Goal: Browse casually: Explore the website without a specific task or goal

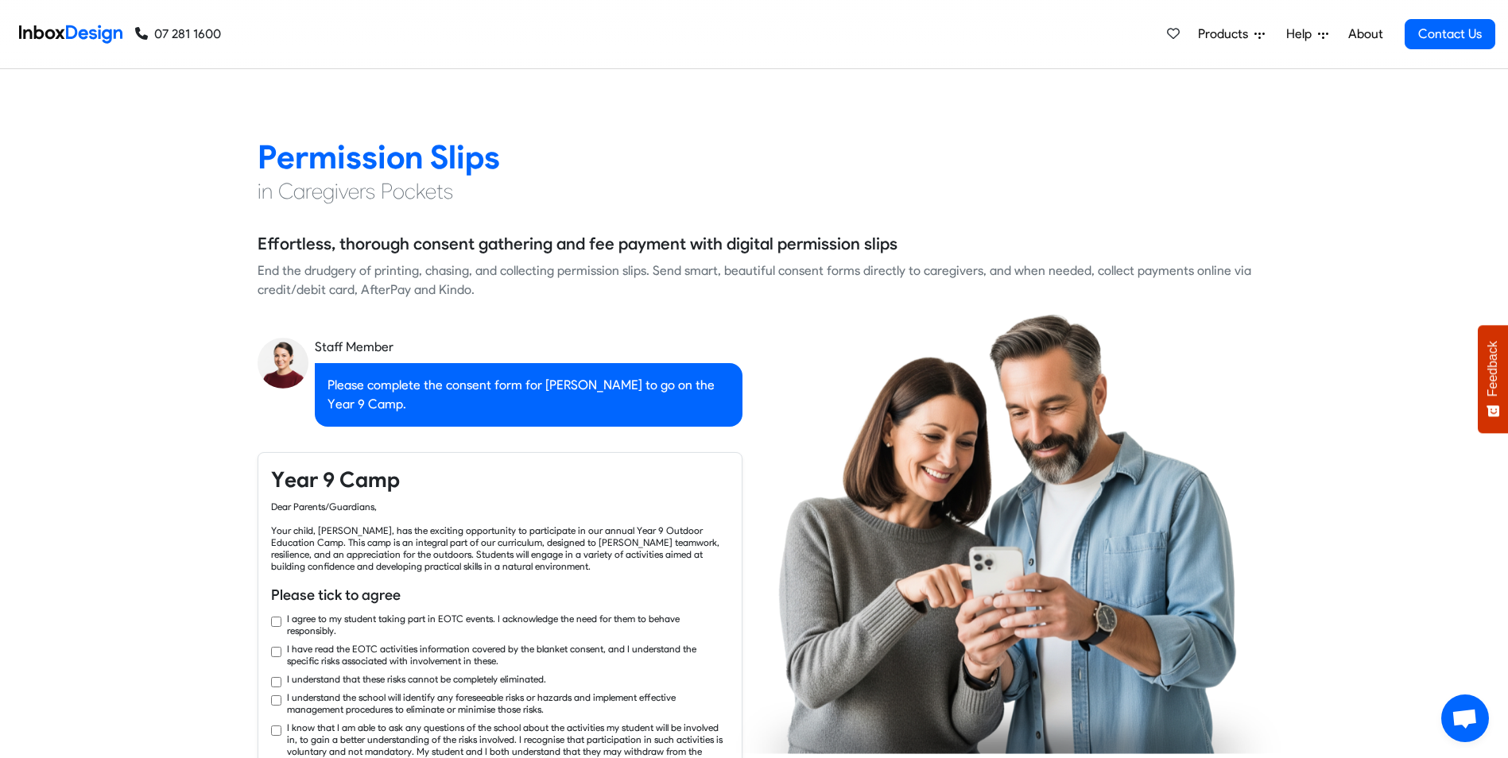
checkbox input "true"
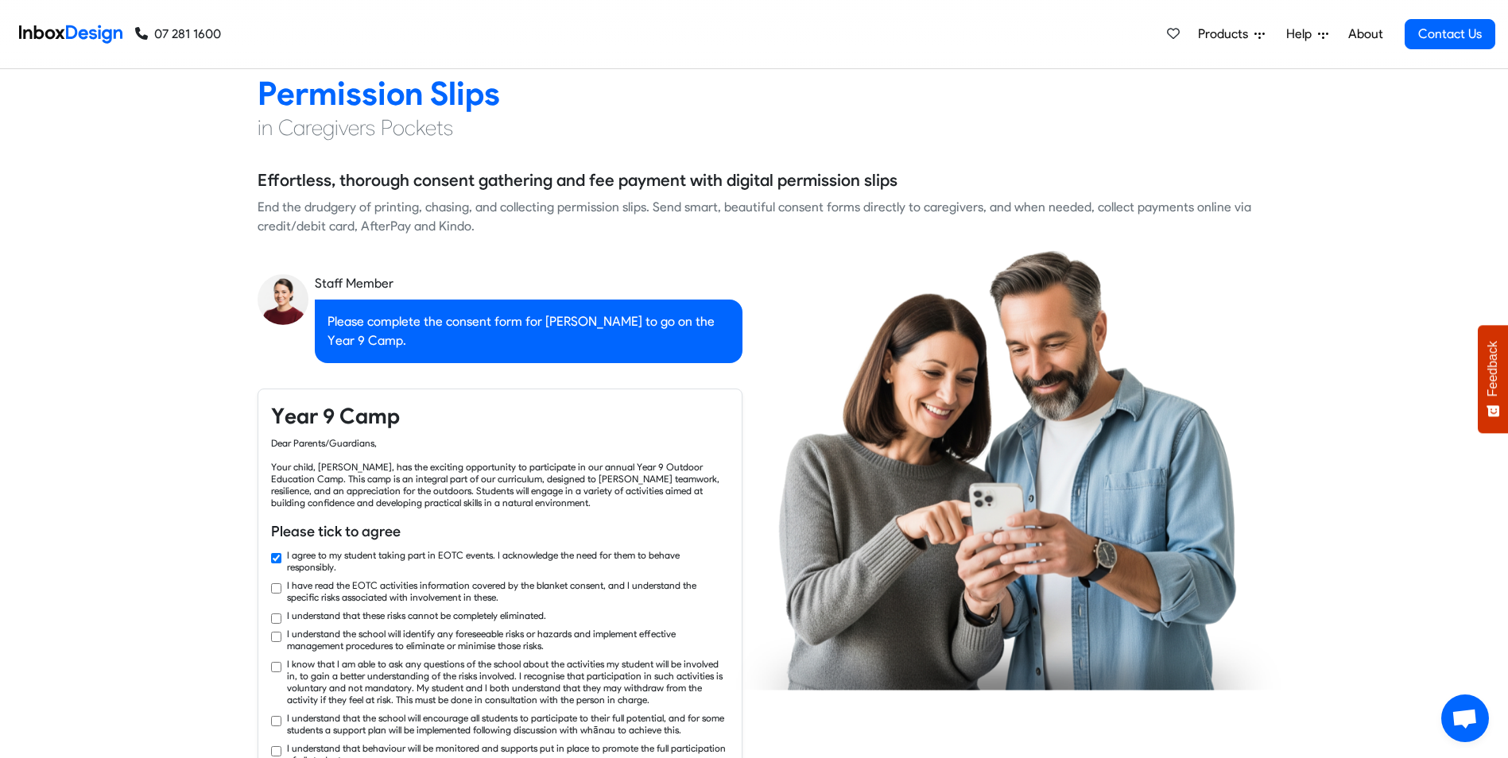
checkbox input "true"
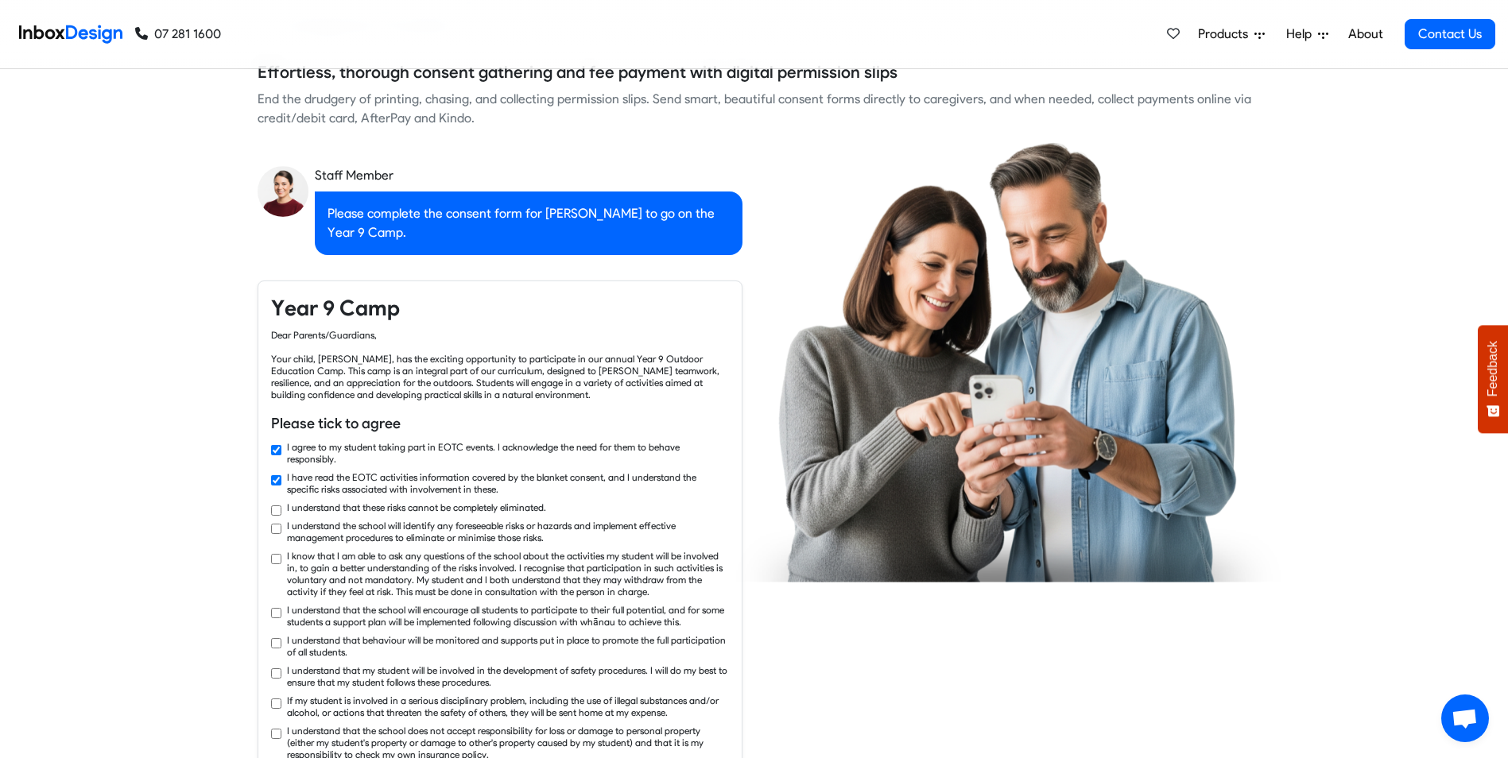
checkbox input "true"
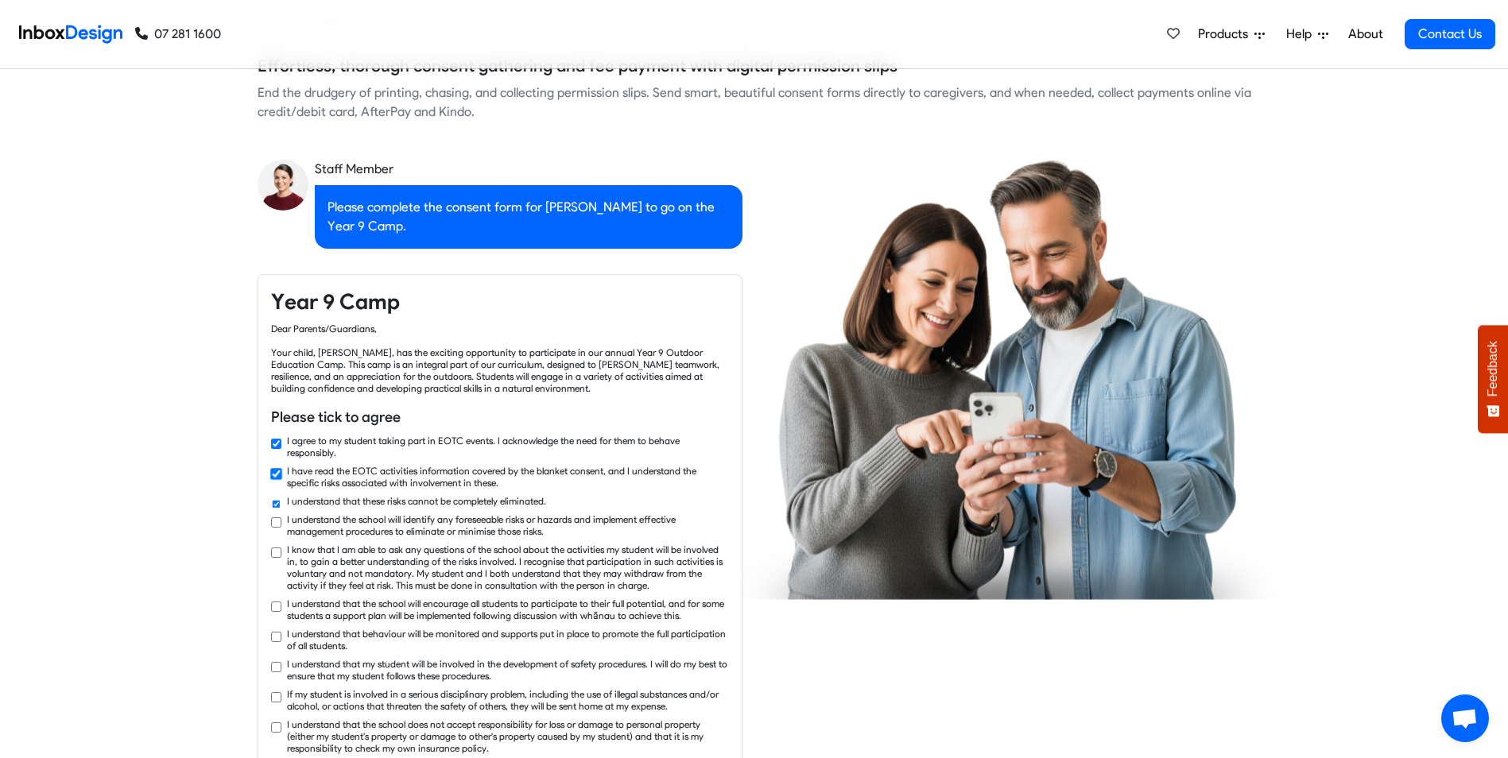
checkbox input "true"
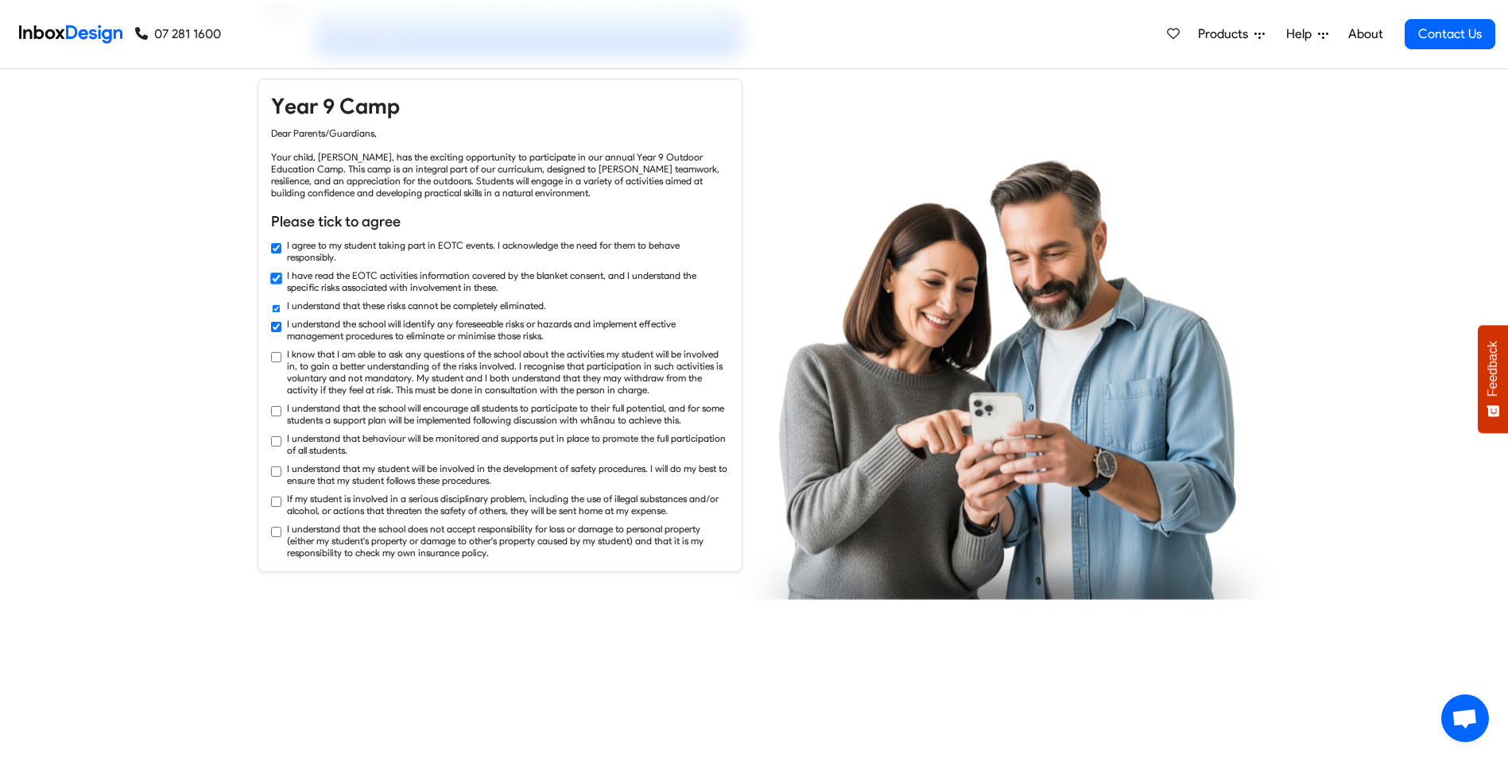
checkbox input "true"
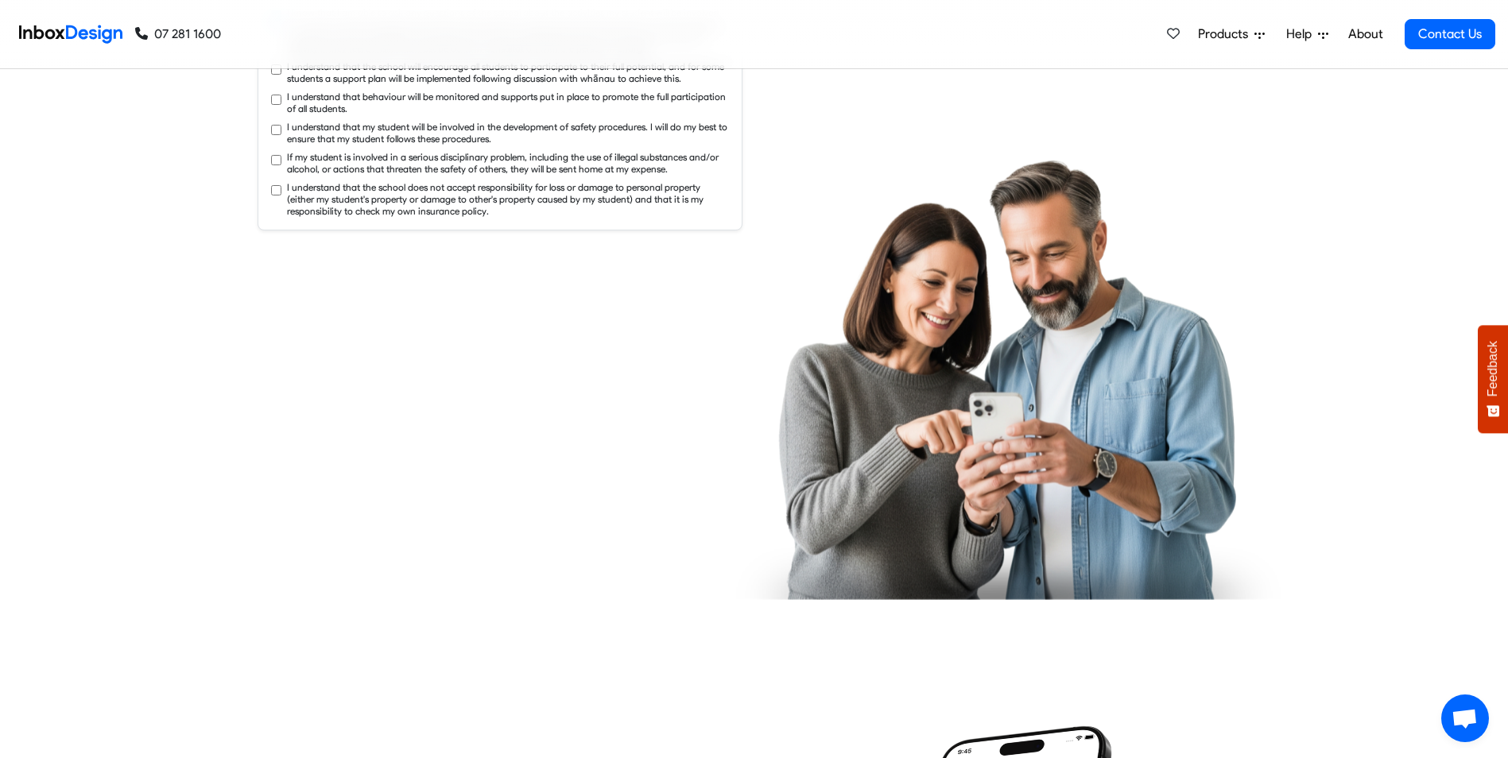
checkbox input "true"
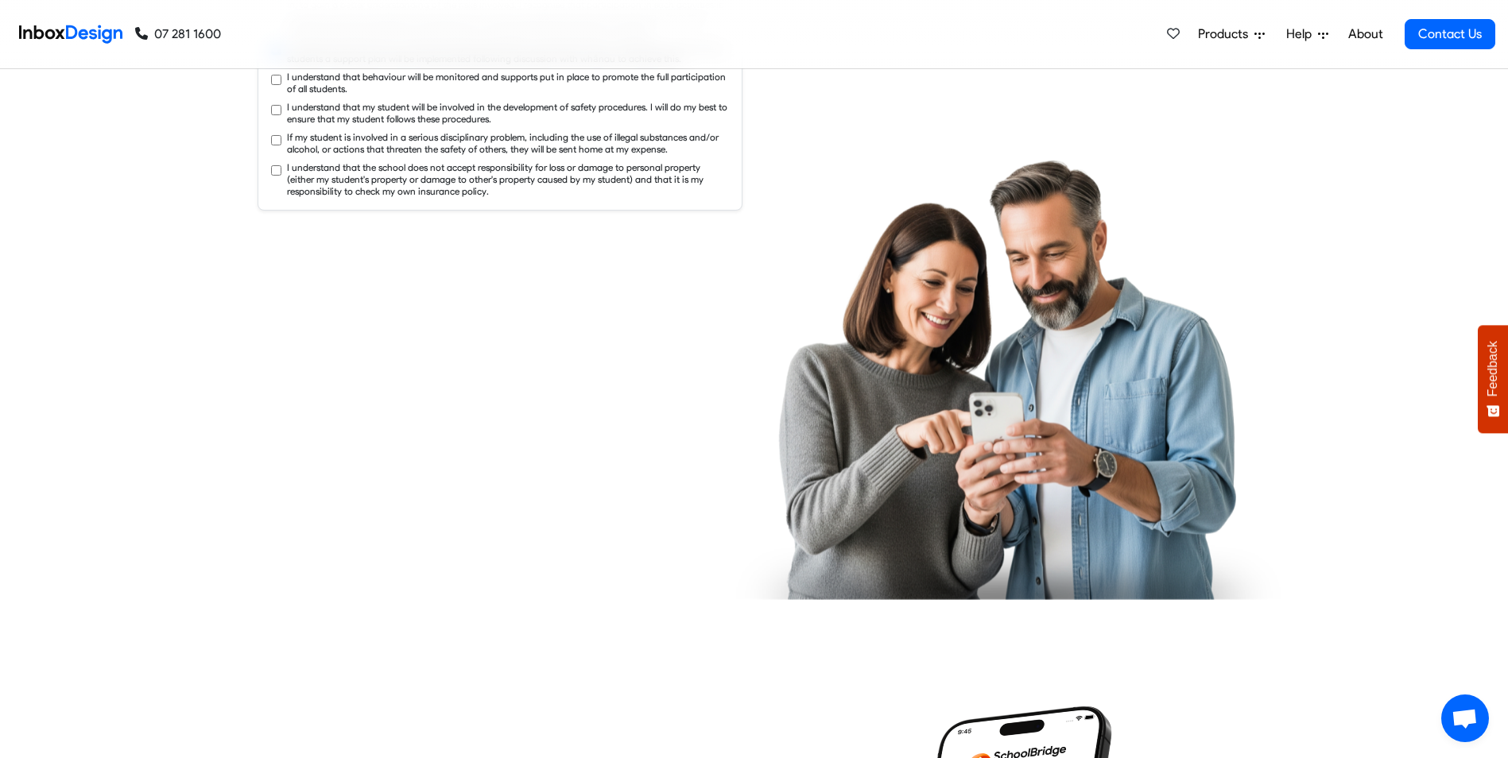
checkbox input "true"
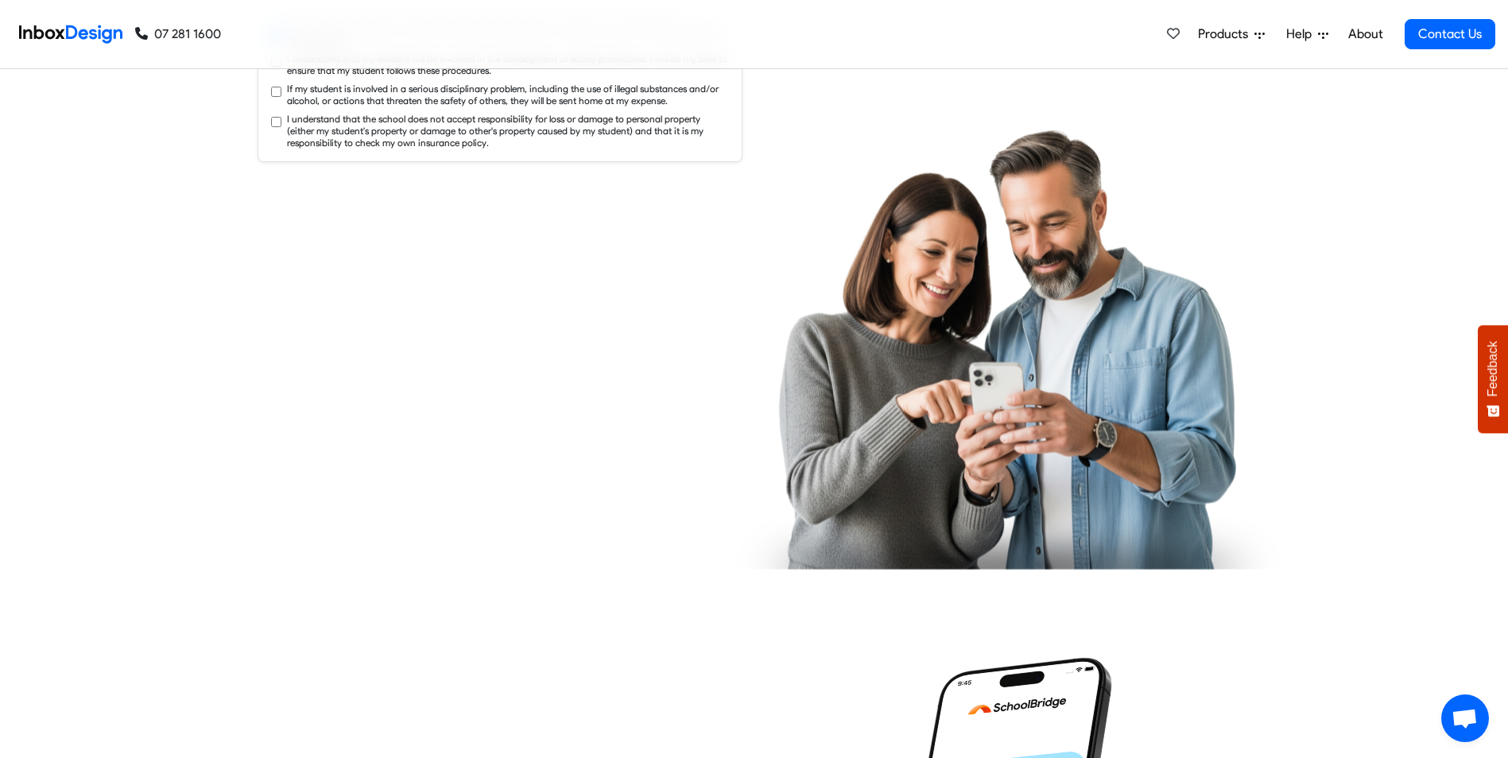
checkbox input "true"
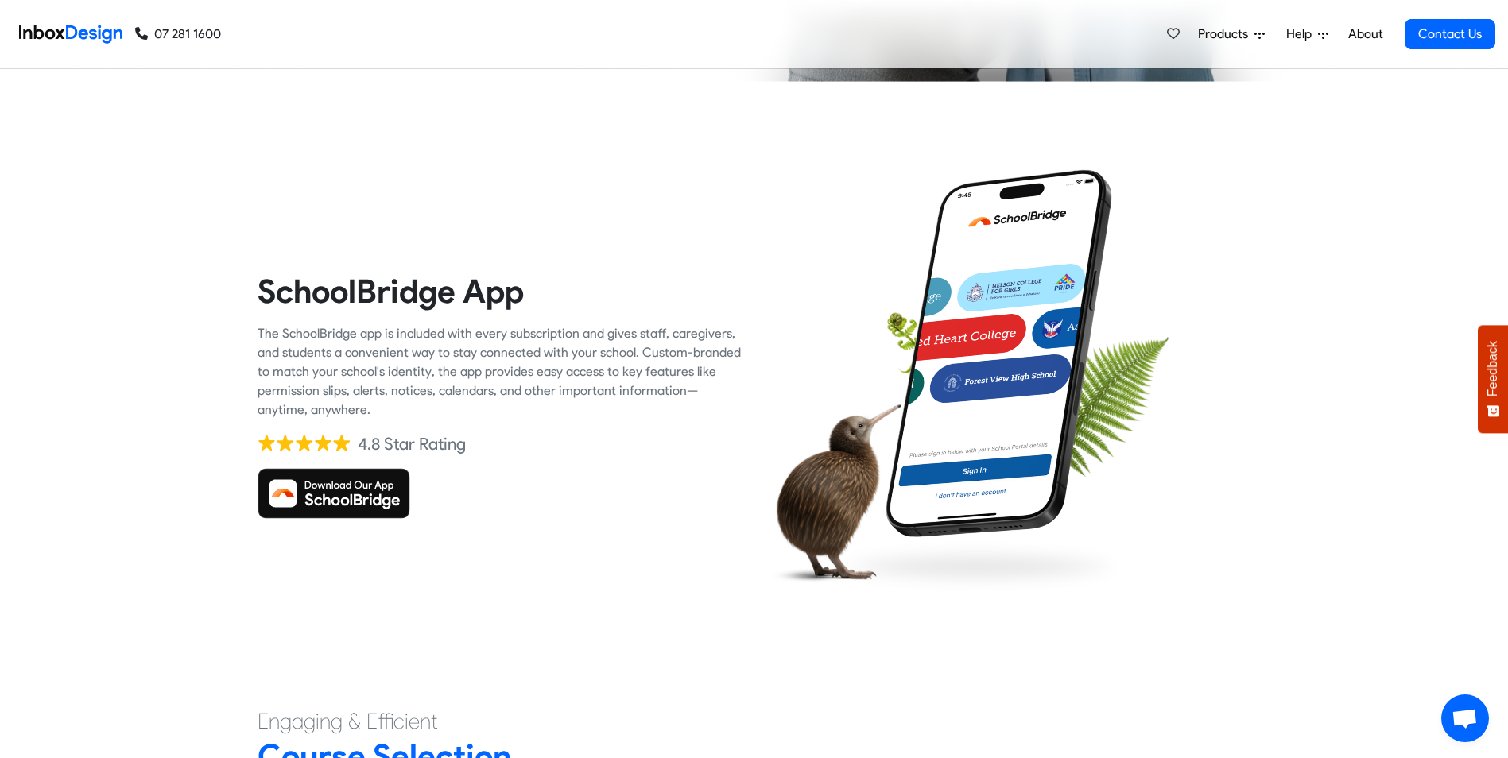
checkbox input "true"
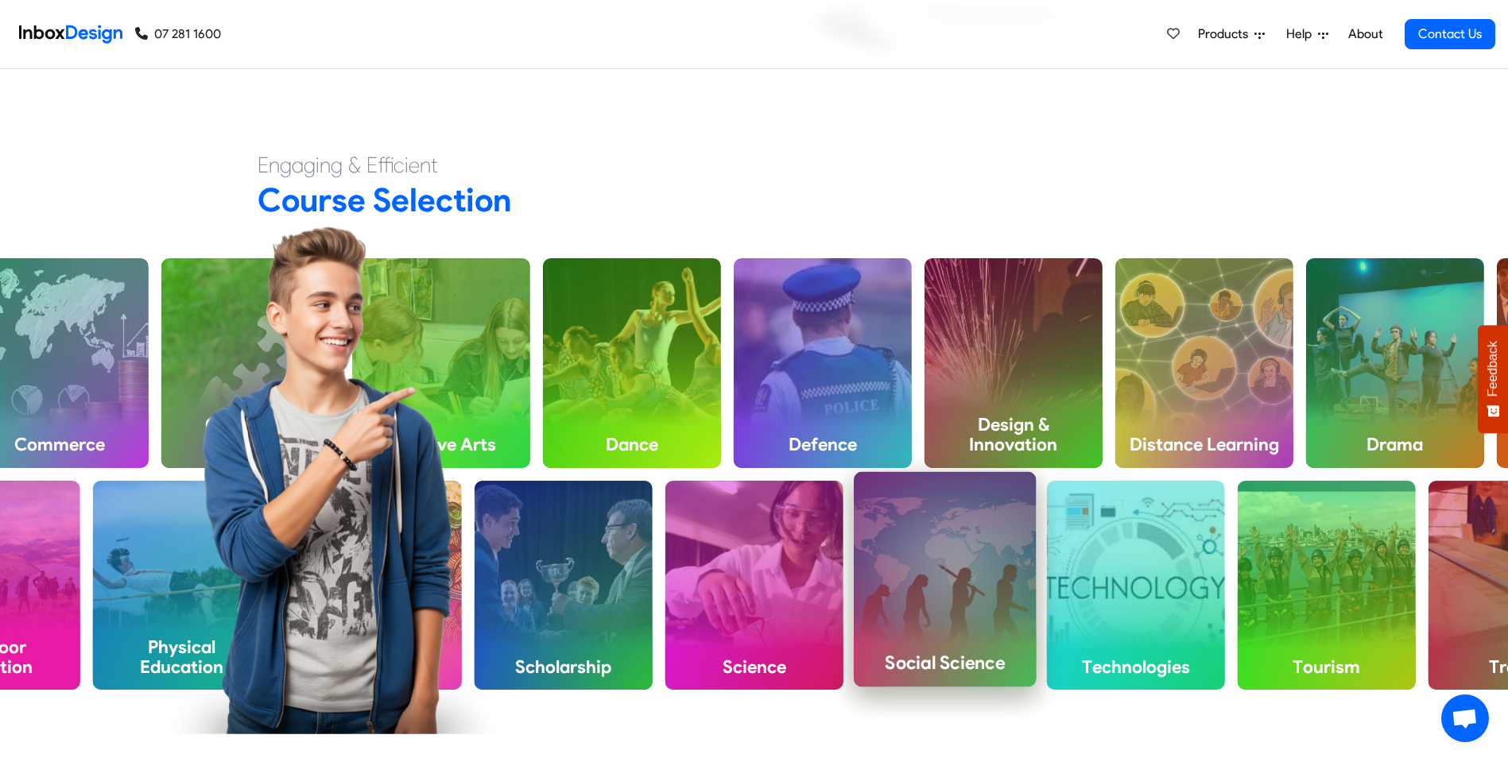
checkbox input "true"
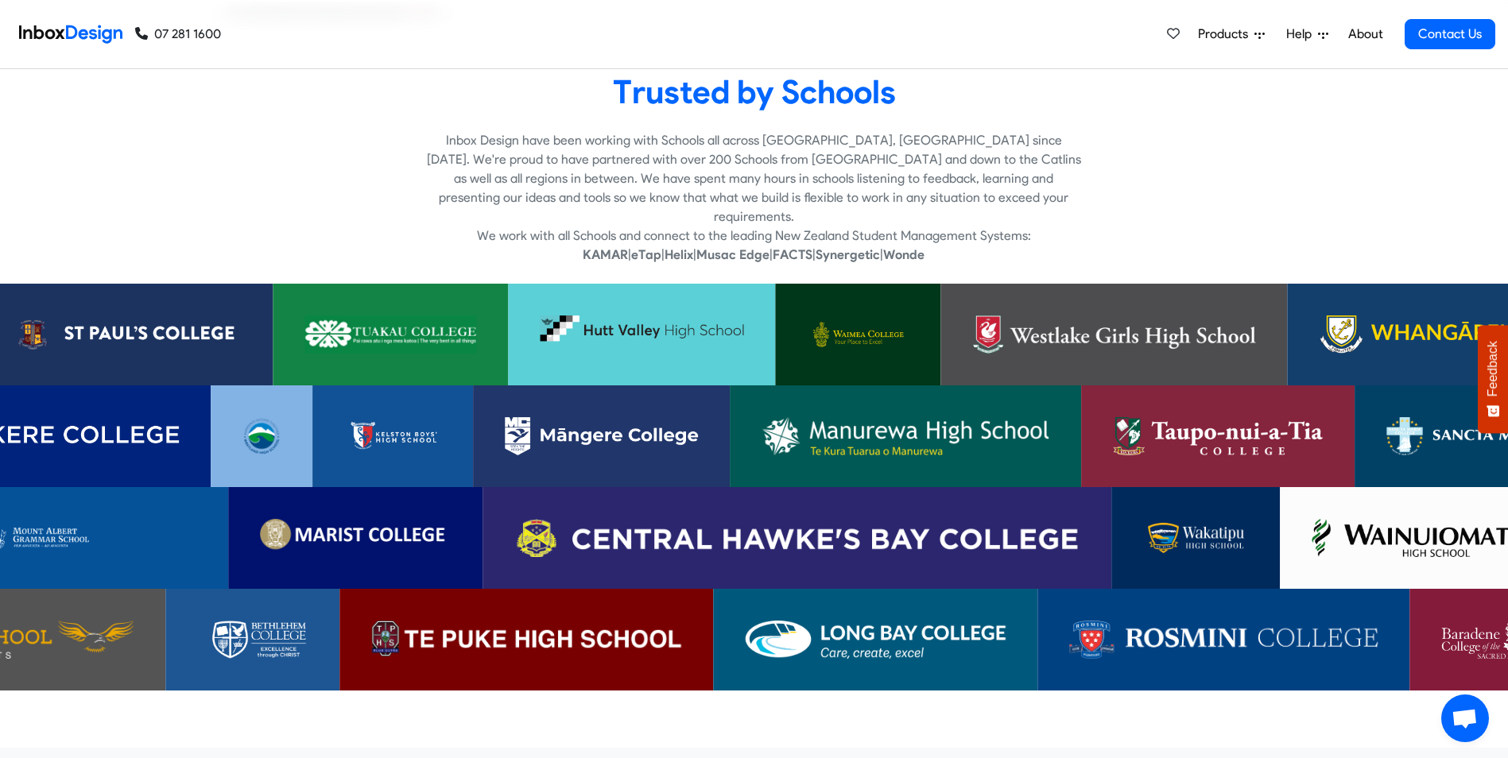
scroll to position [4769, 0]
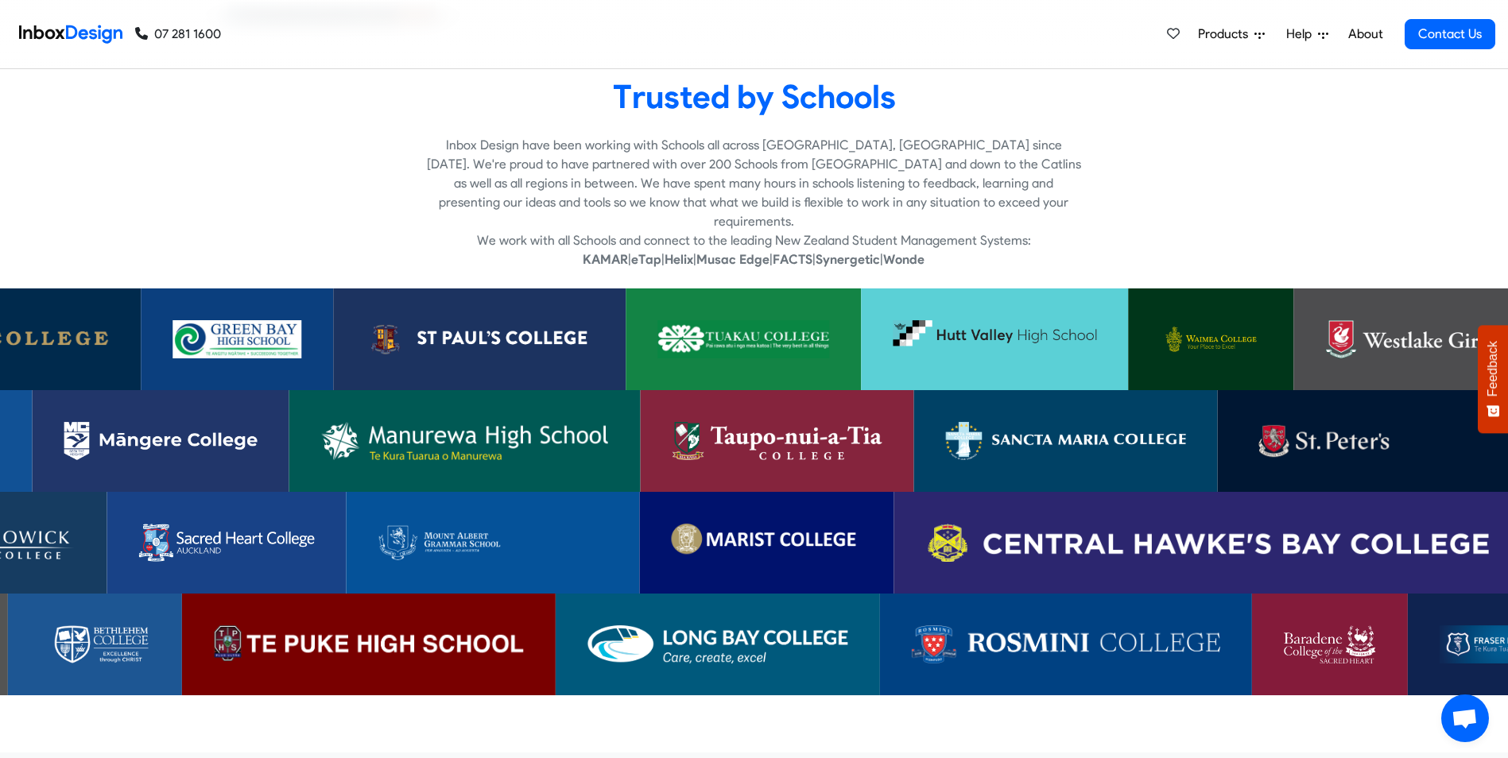
click at [727, 526] on img at bounding box center [766, 543] width 191 height 38
click at [1101, 422] on img at bounding box center [1066, 441] width 240 height 38
click at [544, 320] on img at bounding box center [480, 339] width 229 height 38
click at [1365, 422] on img at bounding box center [1363, 441] width 229 height 38
click at [256, 524] on img at bounding box center [226, 543] width 176 height 38
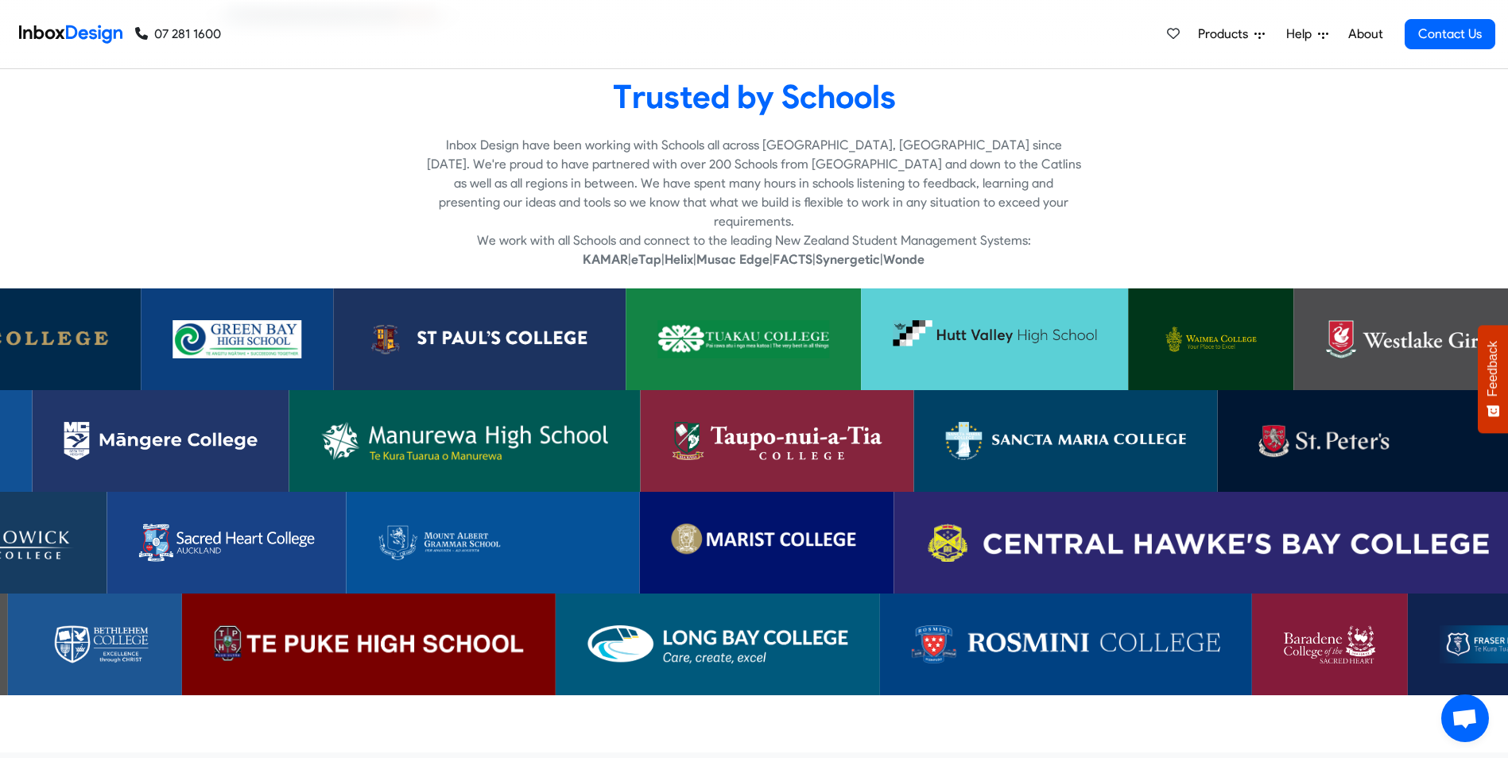
click at [1324, 625] on img at bounding box center [1330, 644] width 92 height 38
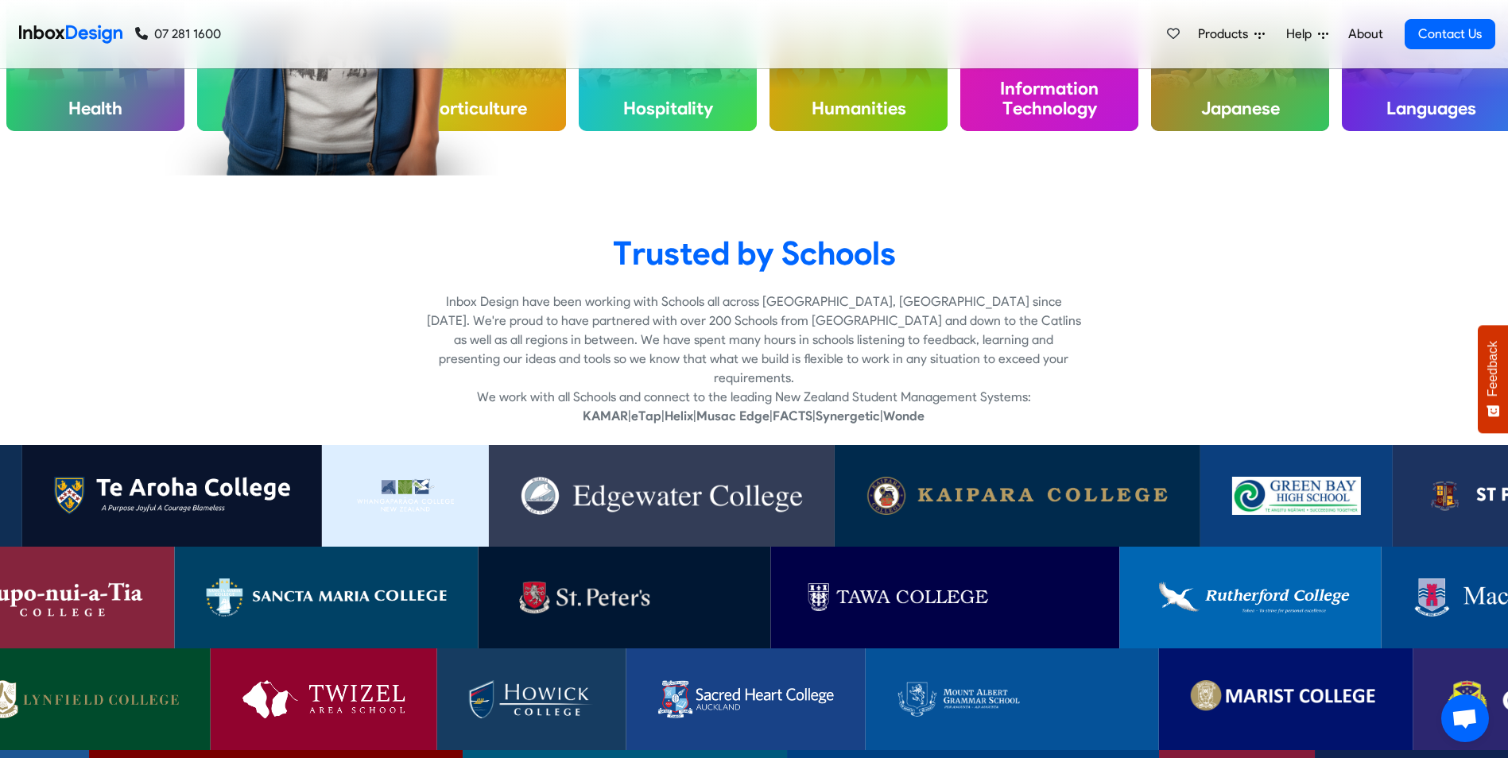
scroll to position [4610, 0]
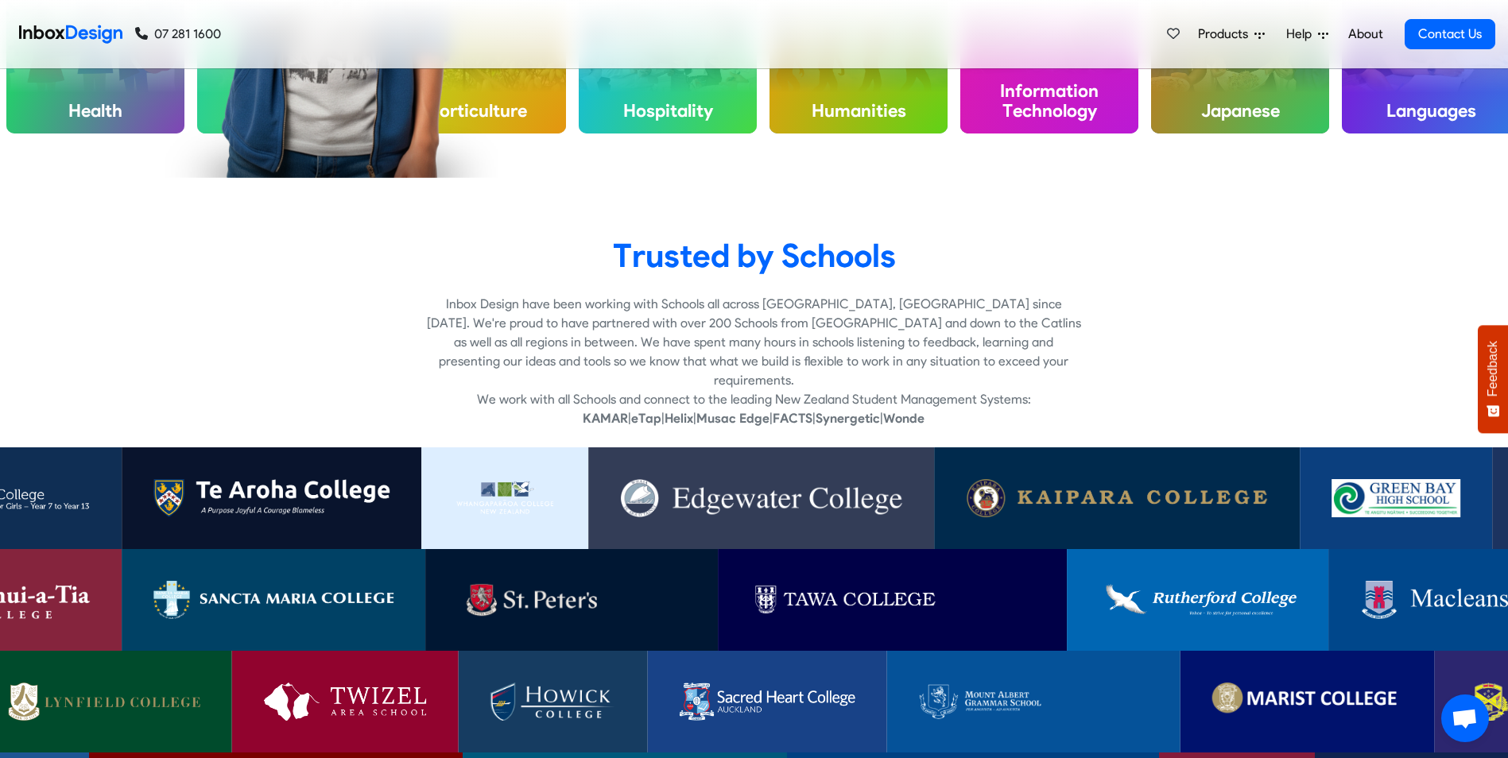
click at [1059, 479] on img at bounding box center [1117, 498] width 302 height 38
click at [761, 479] on img at bounding box center [761, 498] width 283 height 38
click at [109, 683] on img at bounding box center [105, 702] width 192 height 38
click at [811, 581] on img at bounding box center [891, 600] width 285 height 38
click at [1459, 581] on img at bounding box center [1477, 600] width 234 height 38
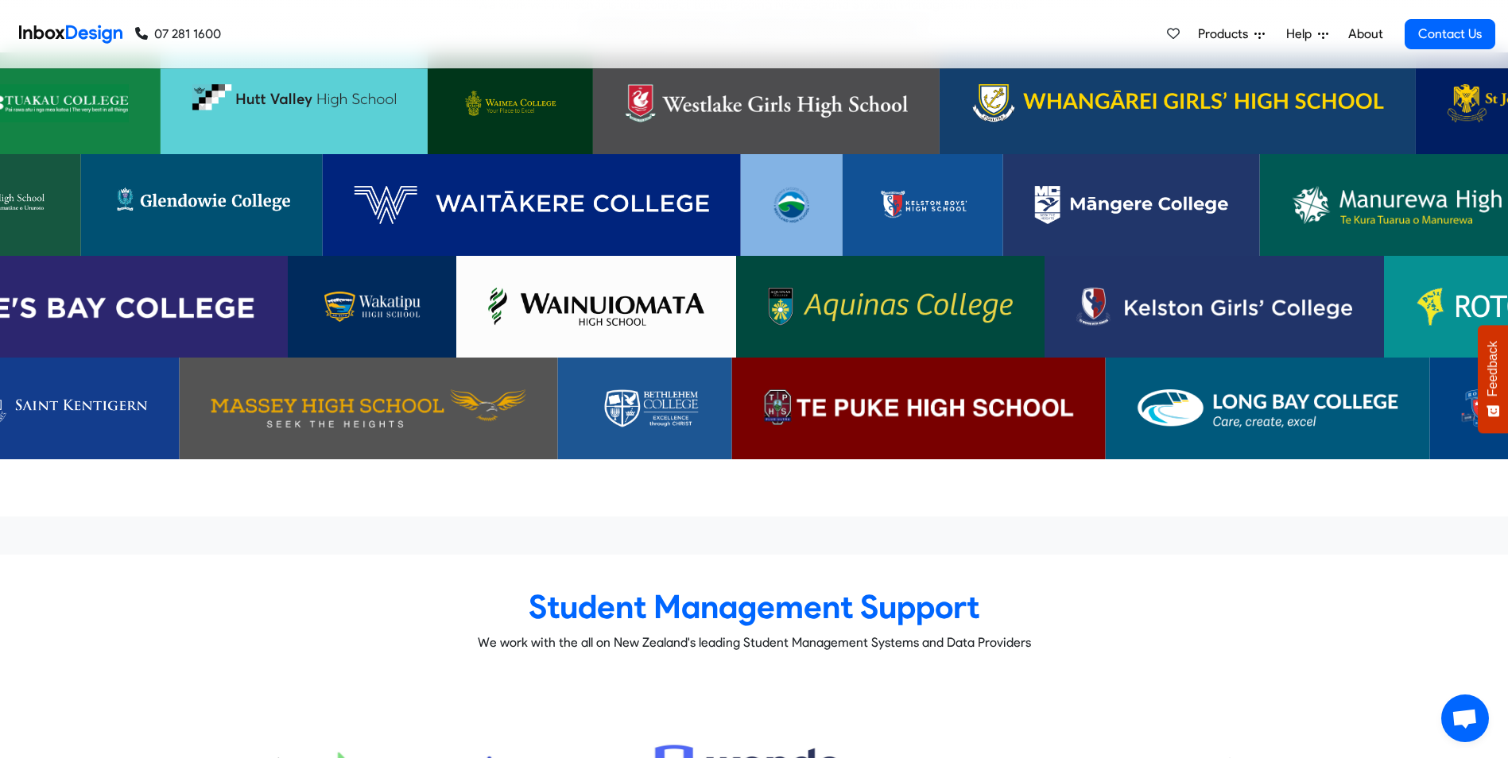
scroll to position [5007, 0]
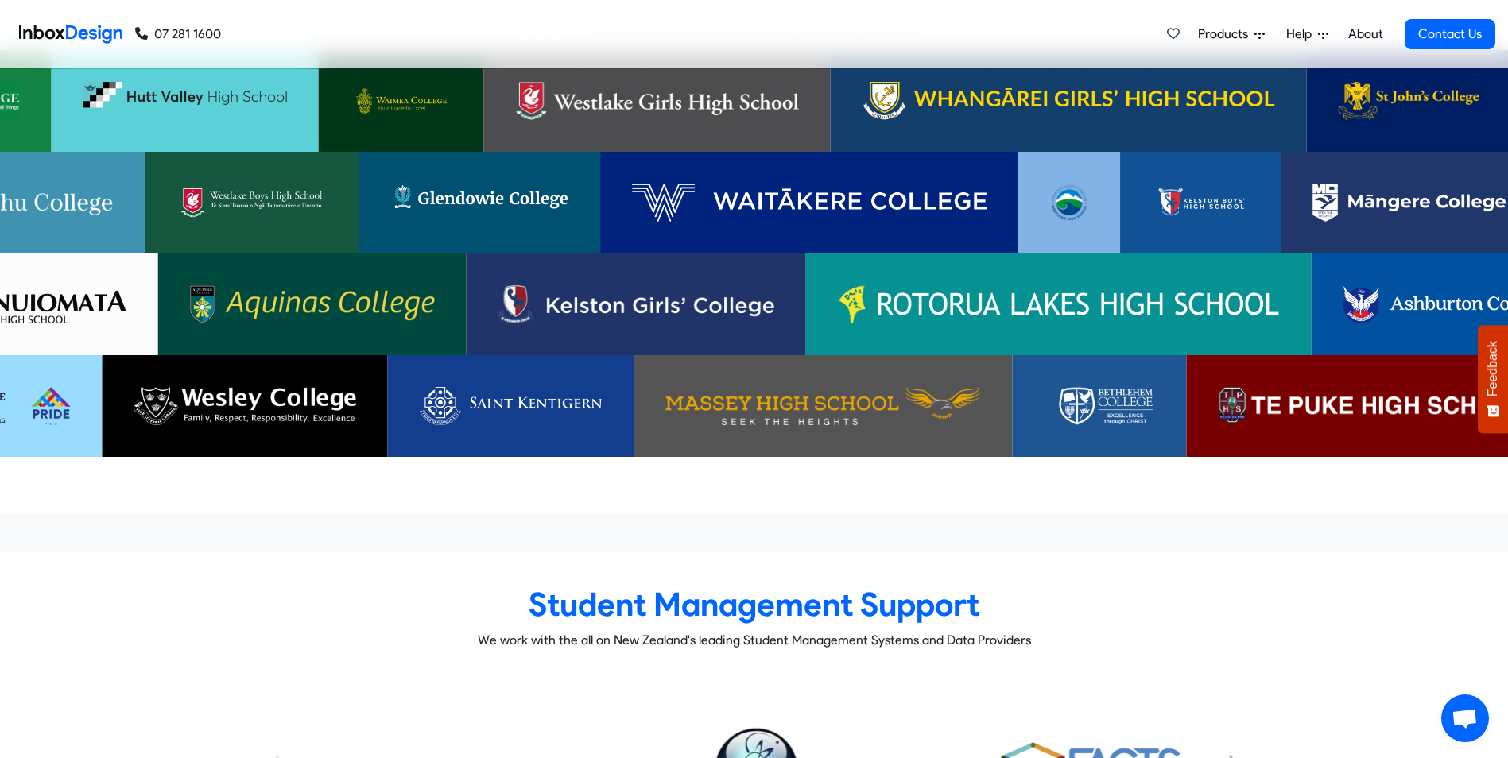
click at [478, 387] on img at bounding box center [510, 406] width 183 height 38
click at [286, 387] on img at bounding box center [244, 406] width 221 height 38
click at [216, 389] on img at bounding box center [244, 406] width 221 height 38
click at [387, 285] on img at bounding box center [312, 304] width 245 height 38
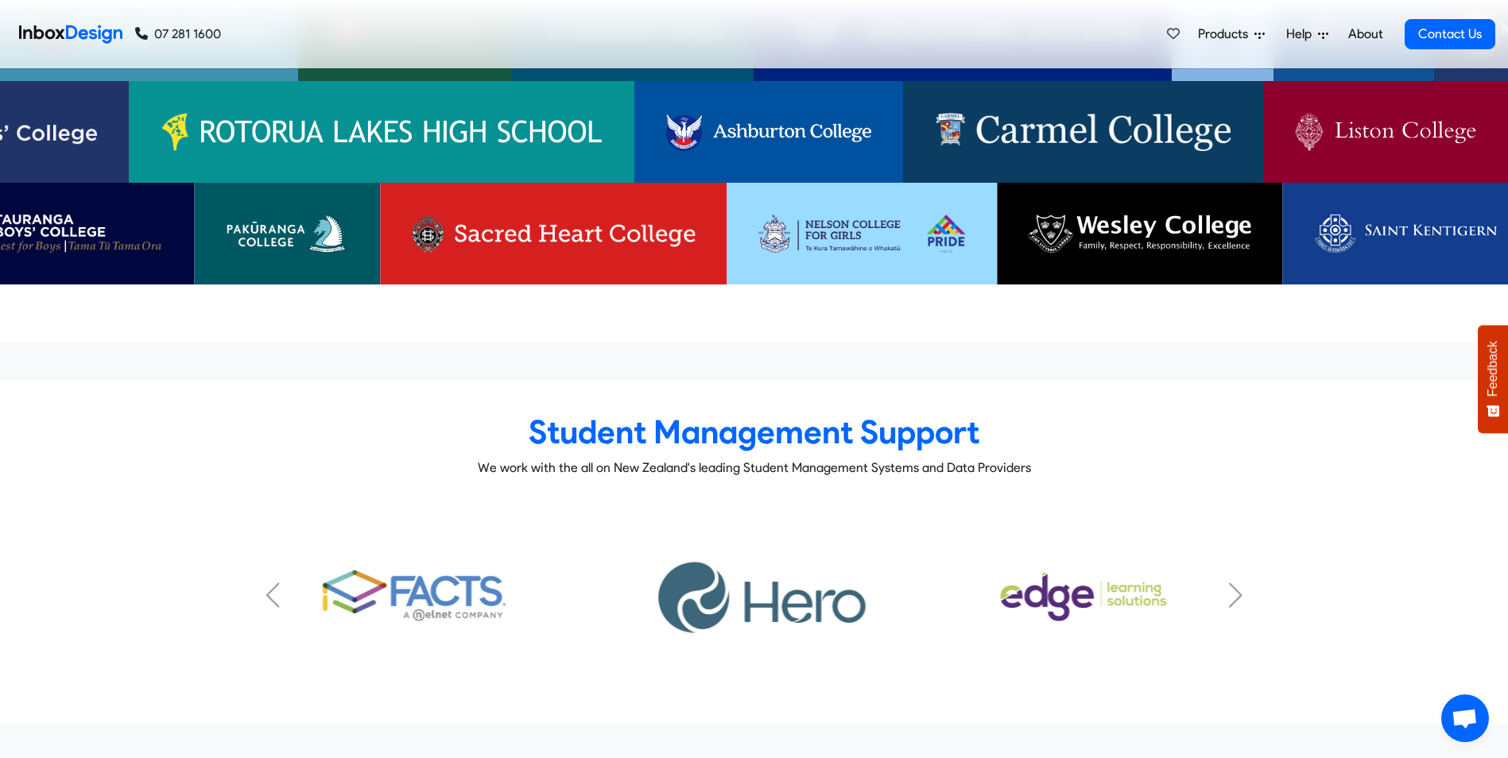
scroll to position [5157, 0]
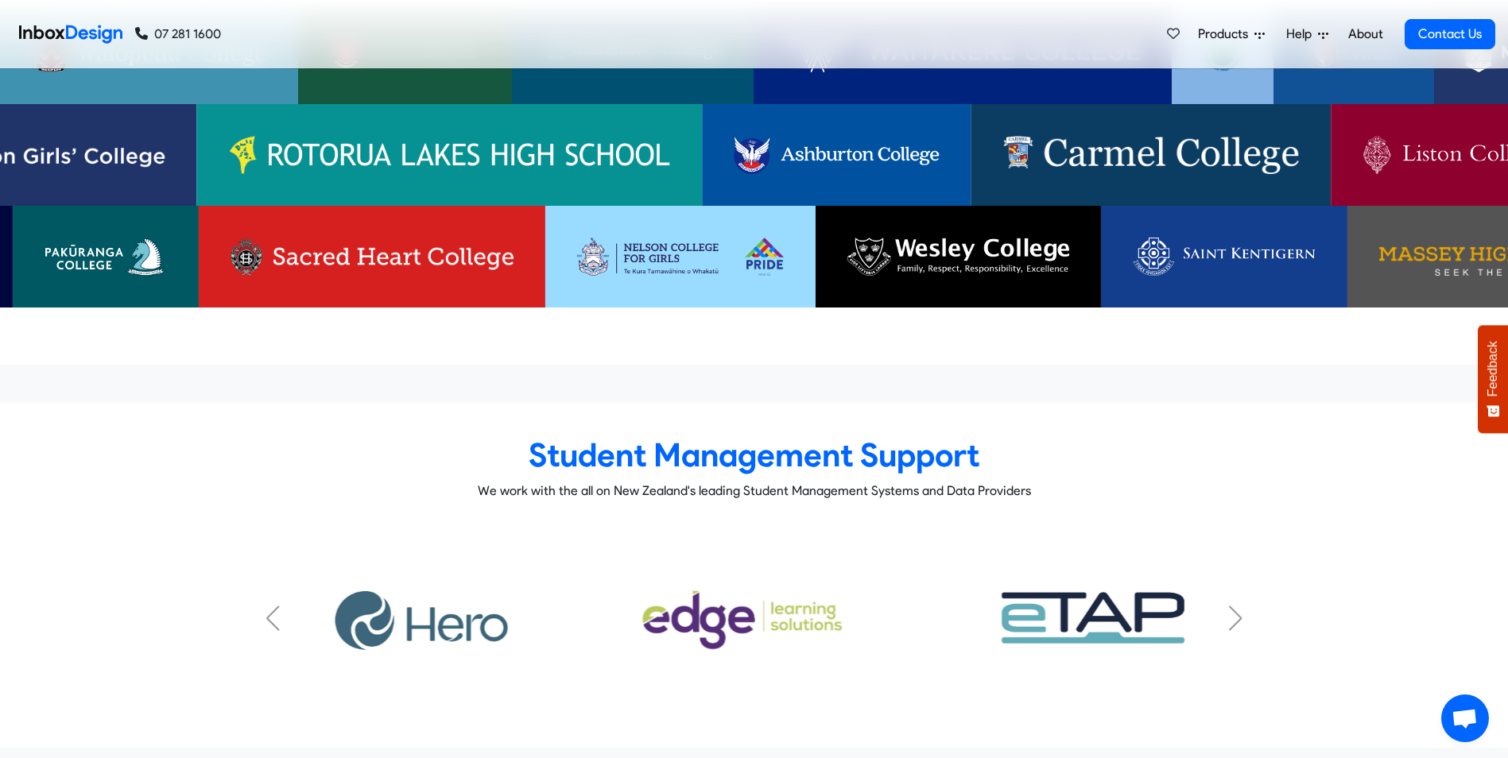
click at [1452, 136] on img at bounding box center [1453, 155] width 182 height 38
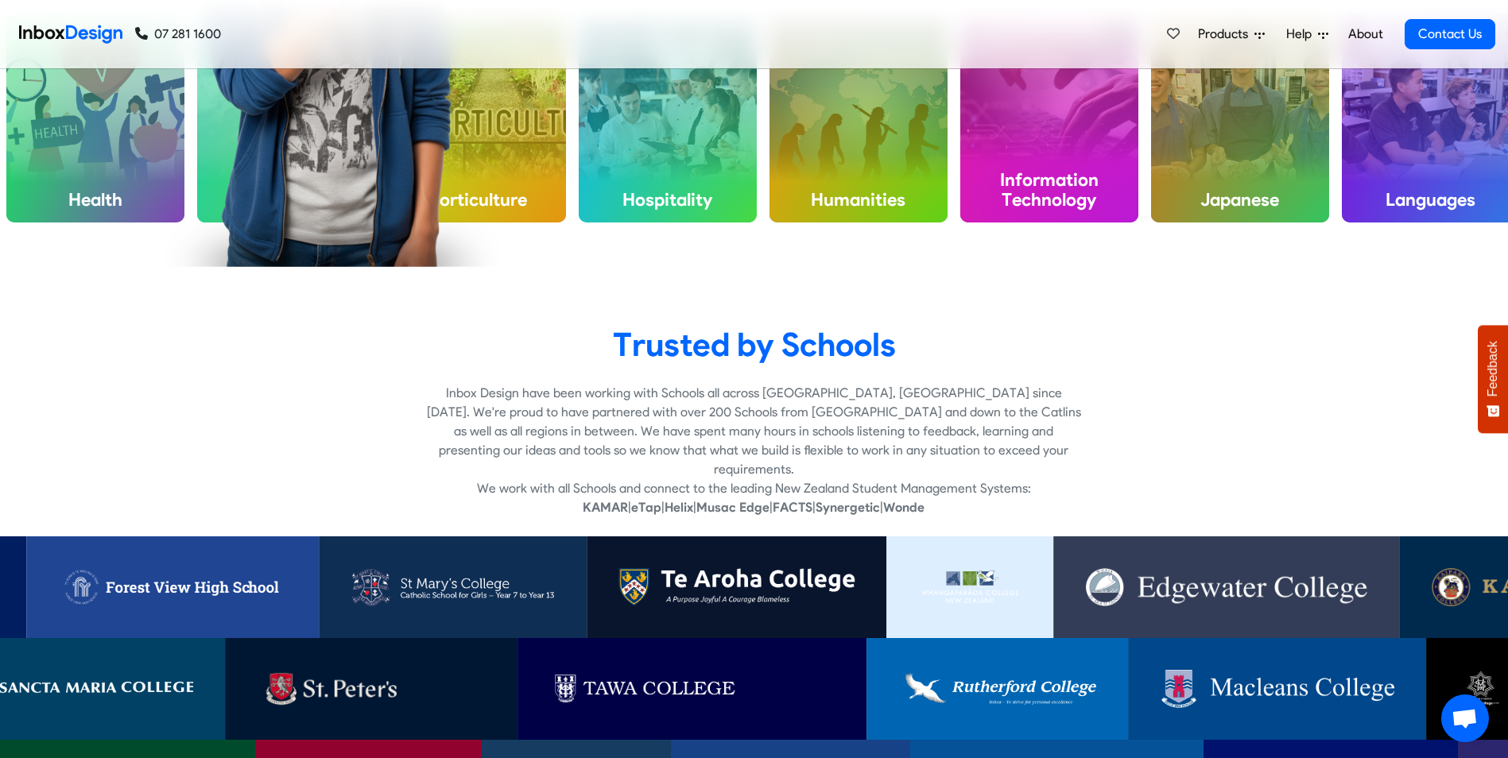
scroll to position [4441, 0]
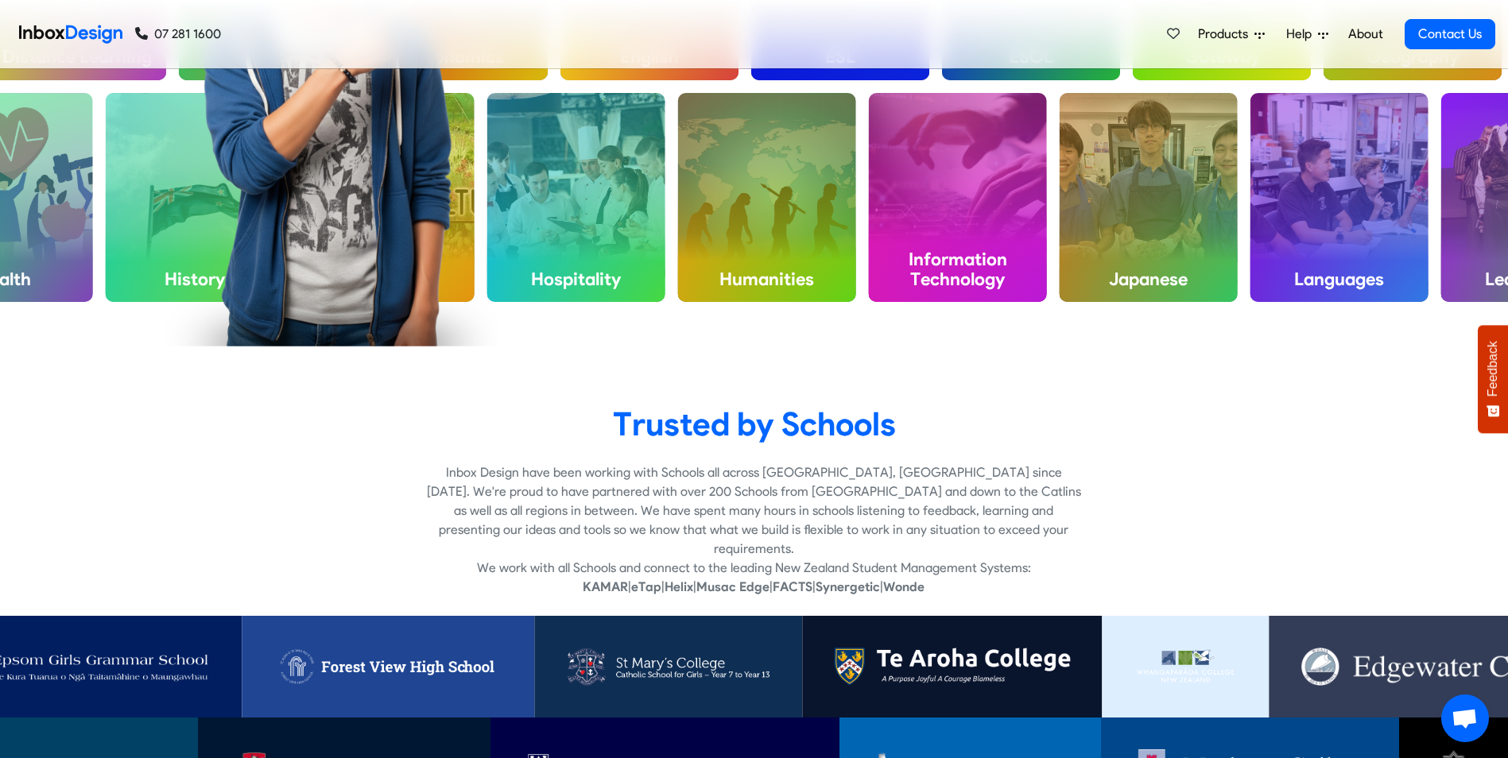
click at [1431, 749] on img at bounding box center [1453, 768] width 45 height 38
click at [650, 648] on img at bounding box center [668, 667] width 204 height 38
click at [350, 648] on img at bounding box center [387, 667] width 229 height 38
click at [43, 648] on img at bounding box center [84, 667] width 250 height 38
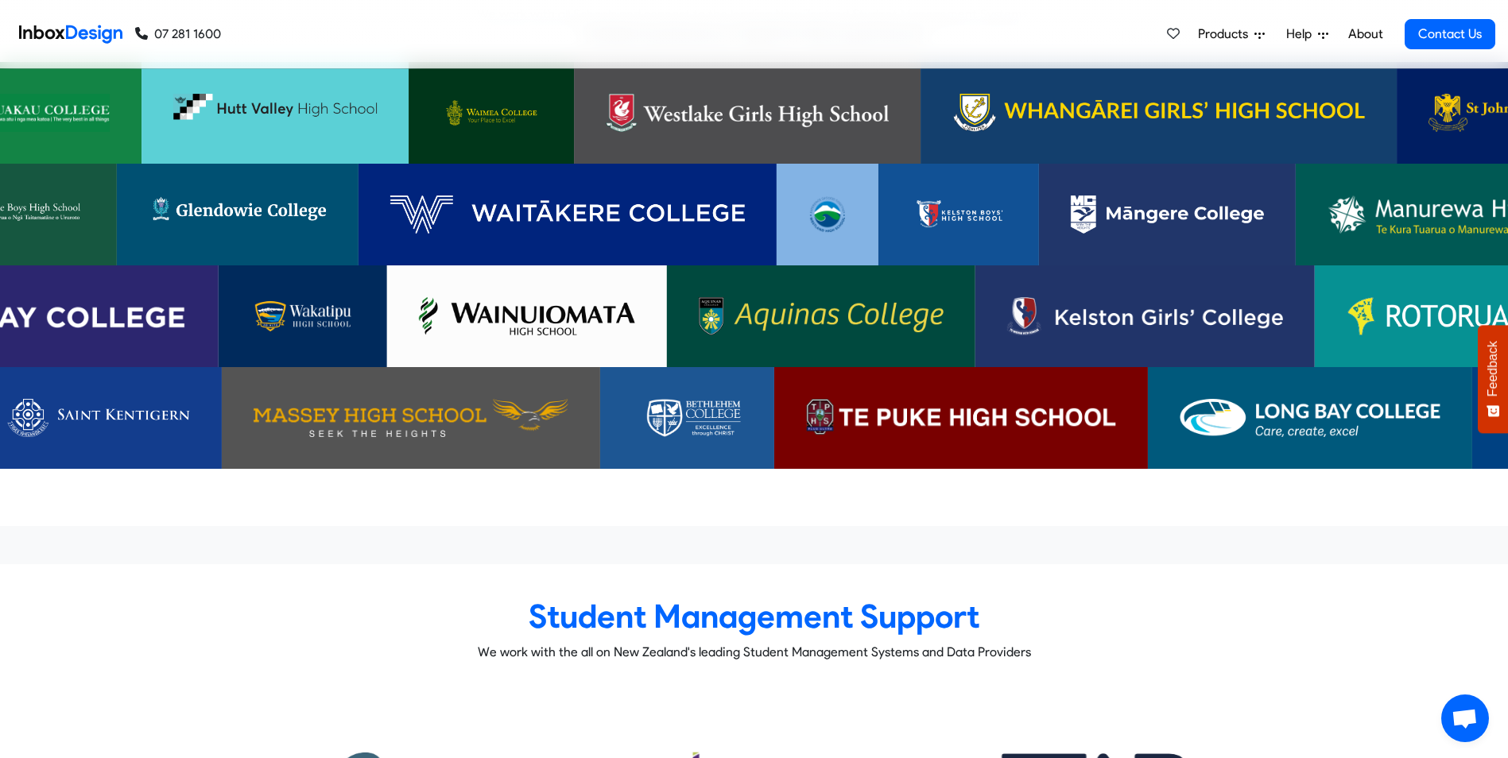
scroll to position [4998, 0]
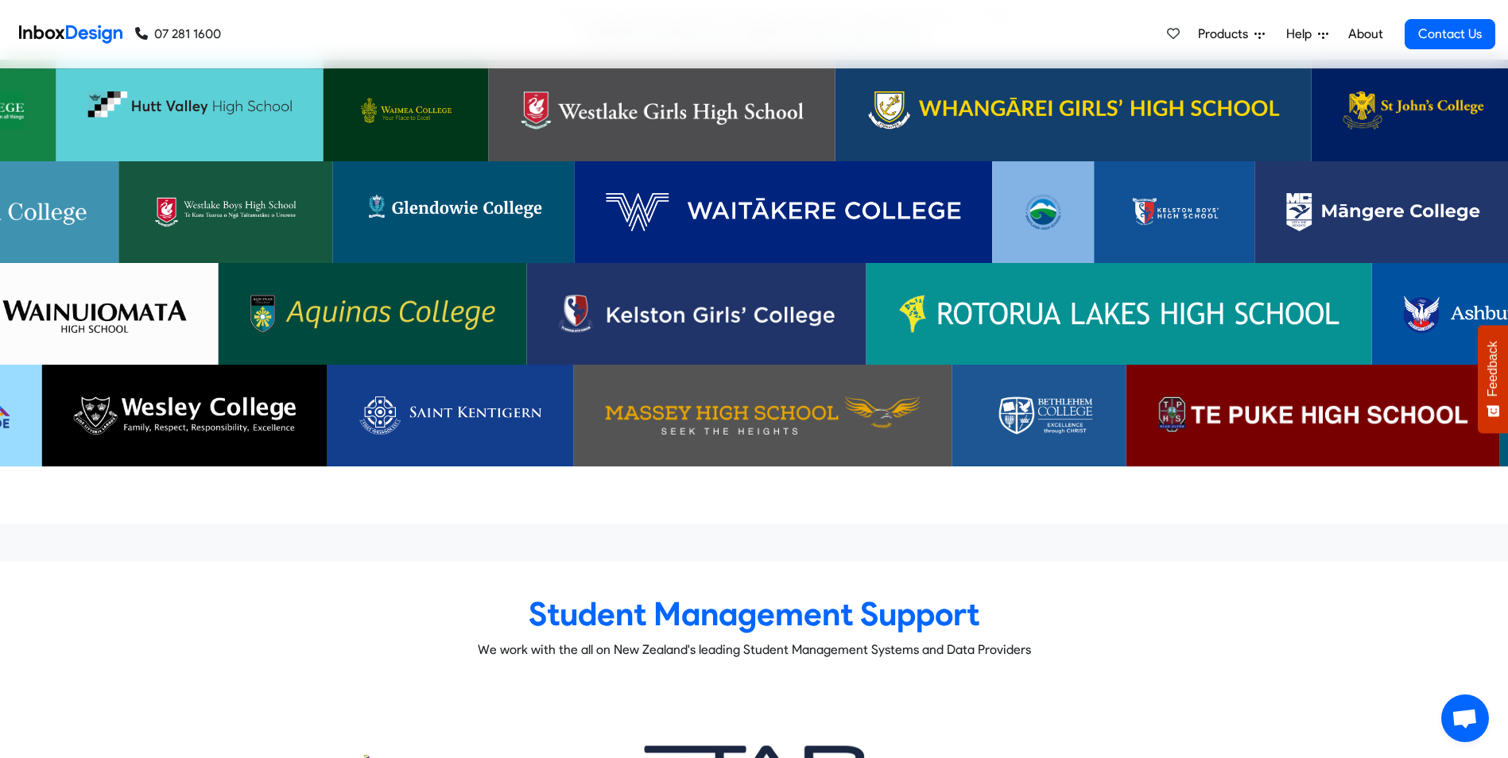
click at [1389, 91] on img at bounding box center [1412, 110] width 141 height 38
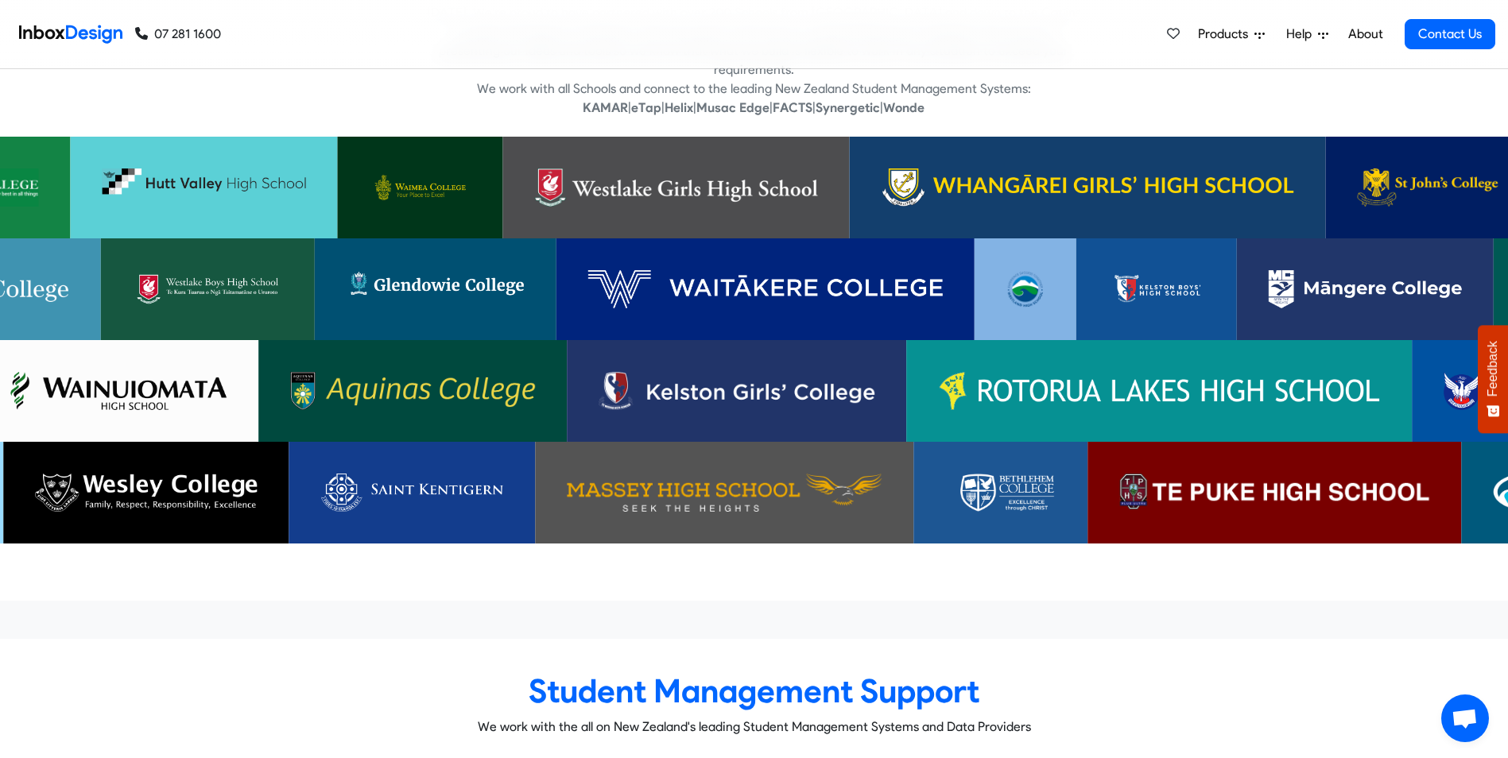
scroll to position [4918, 0]
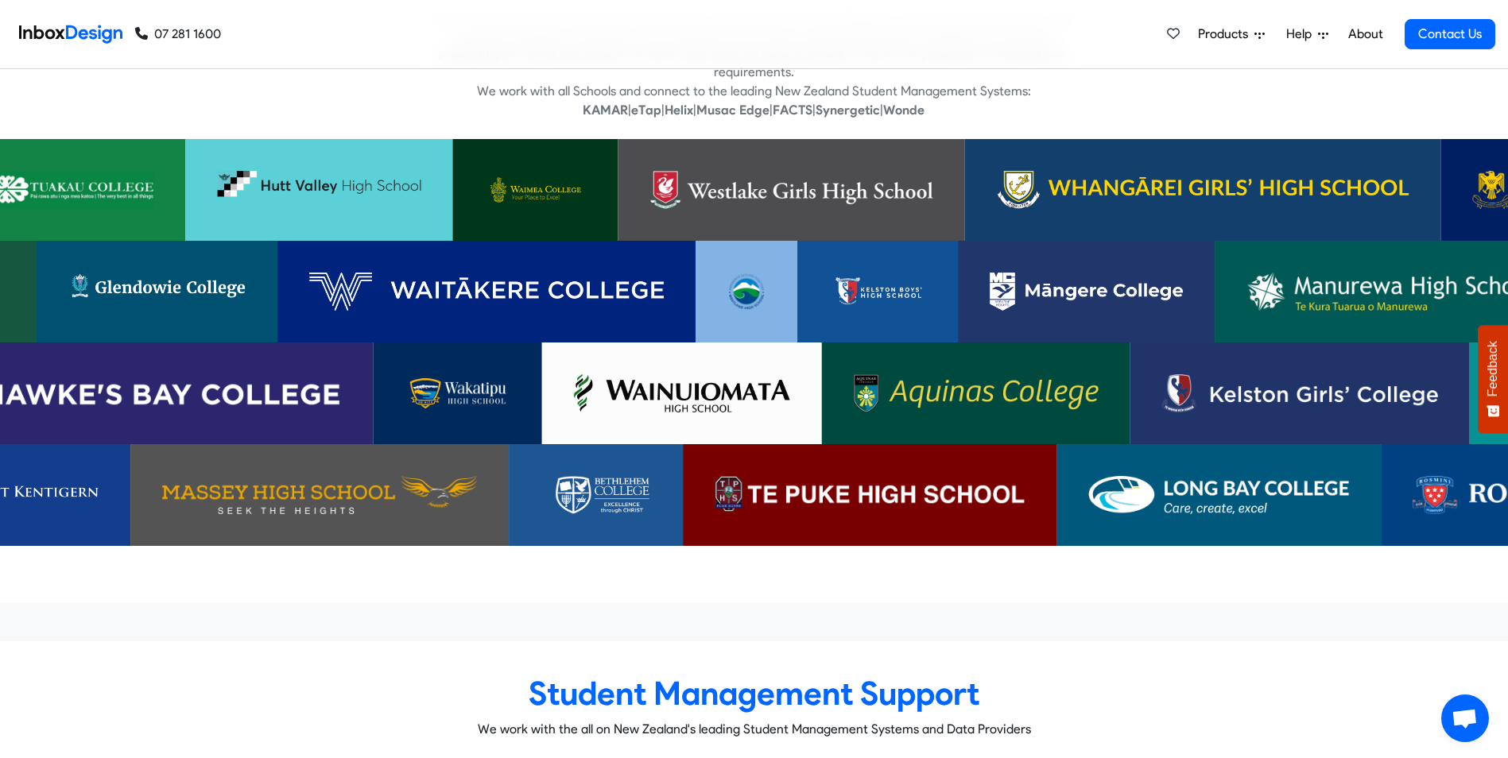
click at [774, 171] on img at bounding box center [791, 190] width 283 height 38
click at [1284, 374] on img at bounding box center [1300, 393] width 276 height 38
click at [471, 241] on link at bounding box center [486, 292] width 419 height 102
click at [139, 273] on img at bounding box center [156, 292] width 177 height 38
